Goal: Information Seeking & Learning: Check status

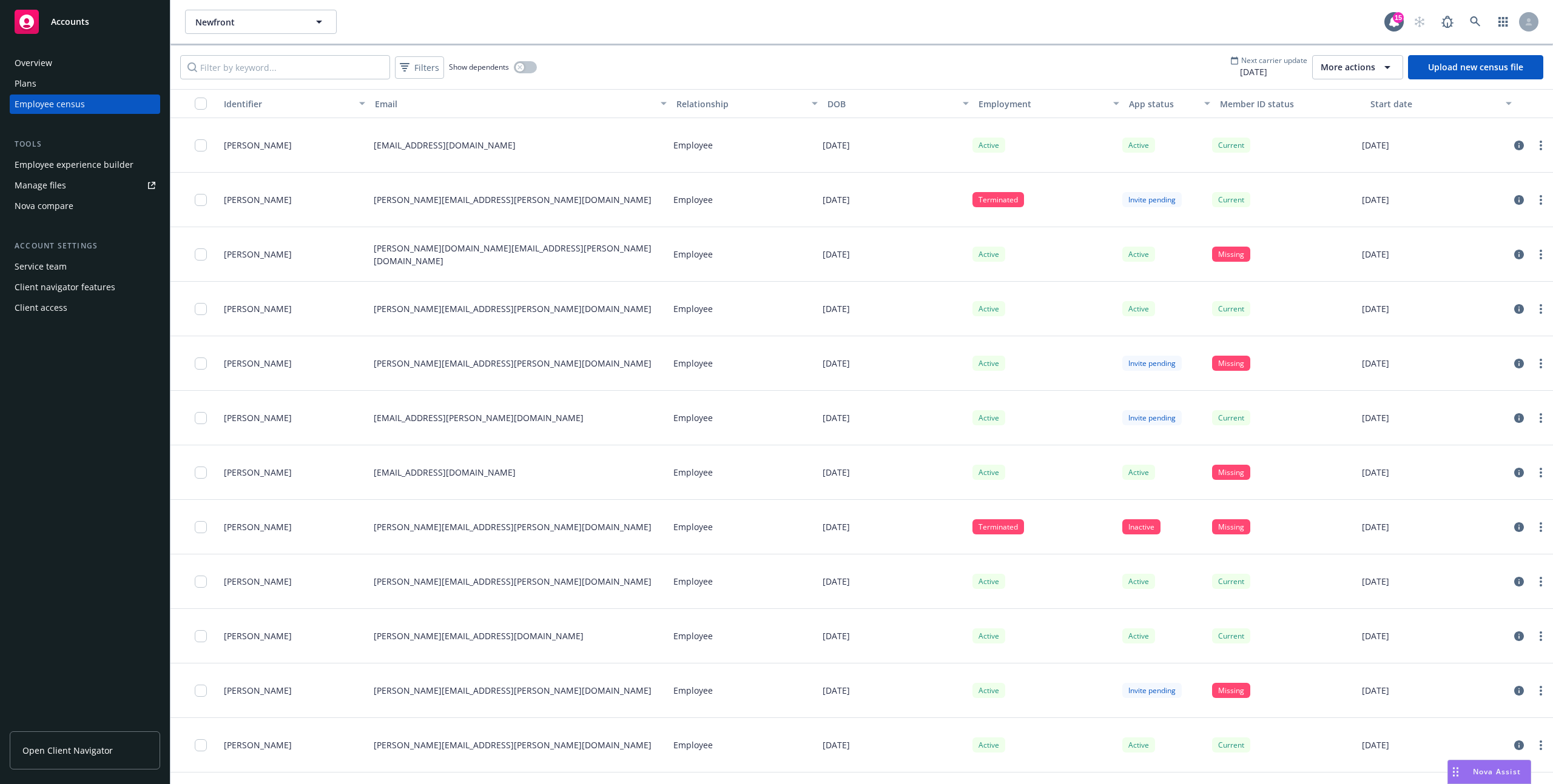
click at [1353, 56] on button "More actions" at bounding box center [1357, 67] width 91 height 24
click at [1353, 92] on span "View update history" at bounding box center [1371, 95] width 81 height 13
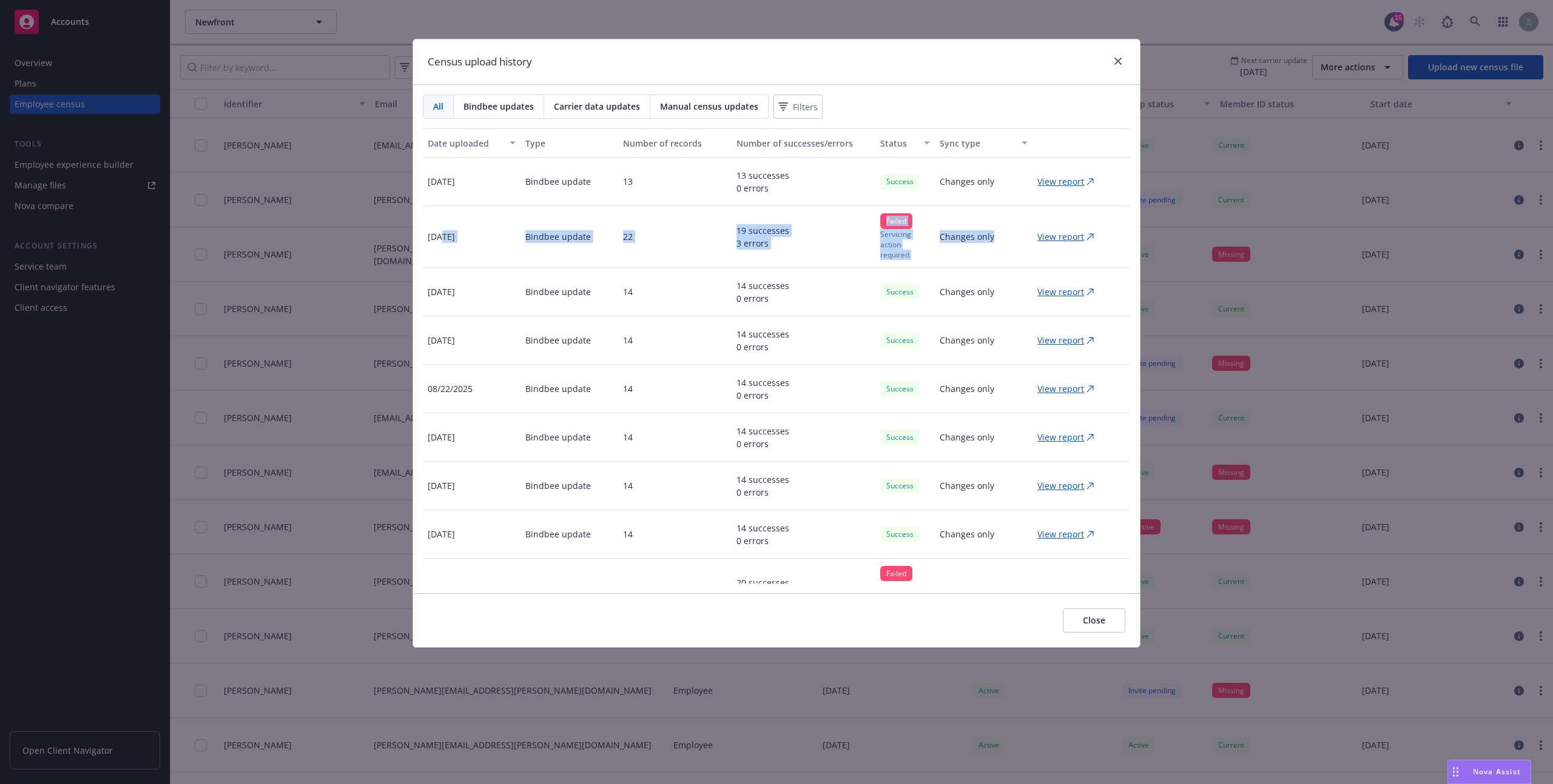
drag, startPoint x: 472, startPoint y: 241, endPoint x: 1017, endPoint y: 236, distance: 545.0
click at [1017, 236] on div "[DATE] Bindbee update 22 19 successes 3 errors Failed Servicing action required…" at bounding box center [776, 237] width 707 height 62
click at [1017, 236] on div "Changes only" at bounding box center [984, 237] width 98 height 62
